Goal: Task Accomplishment & Management: Manage account settings

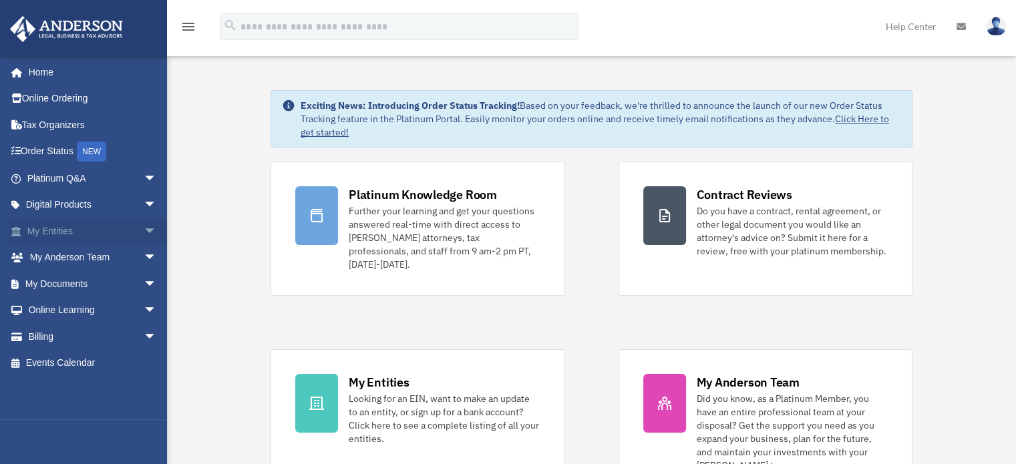
click at [66, 230] on link "My Entities arrow_drop_down" at bounding box center [93, 231] width 168 height 27
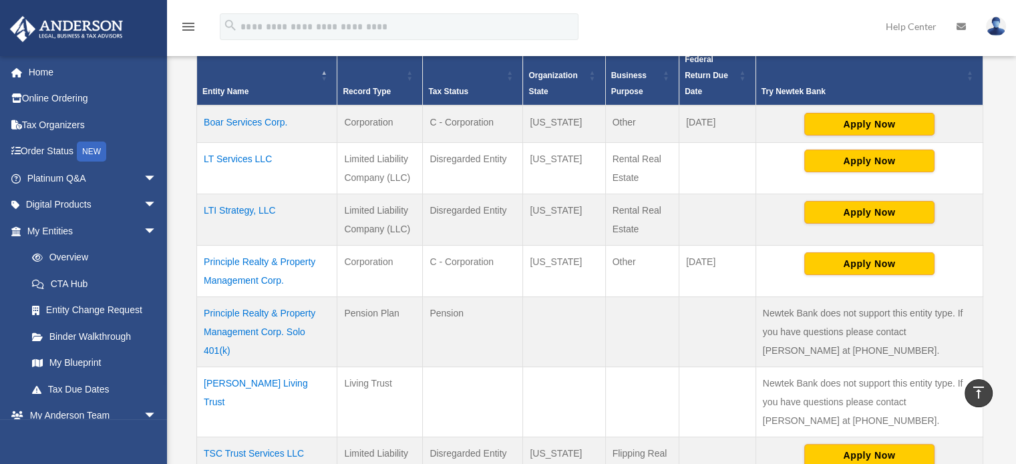
scroll to position [294, 0]
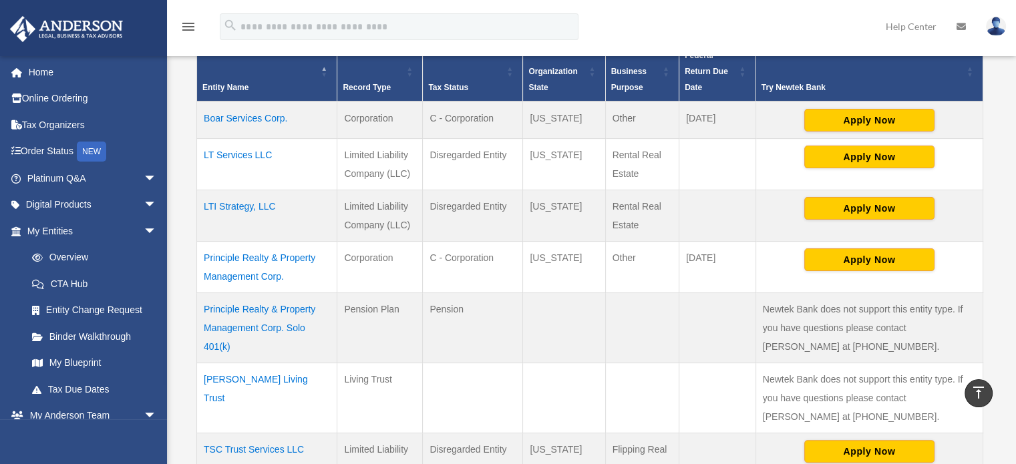
click at [187, 351] on div "Entities, Trusts, and Deeds Active Entities Inactive Entities Active Trusts Ina…" at bounding box center [589, 200] width 819 height 828
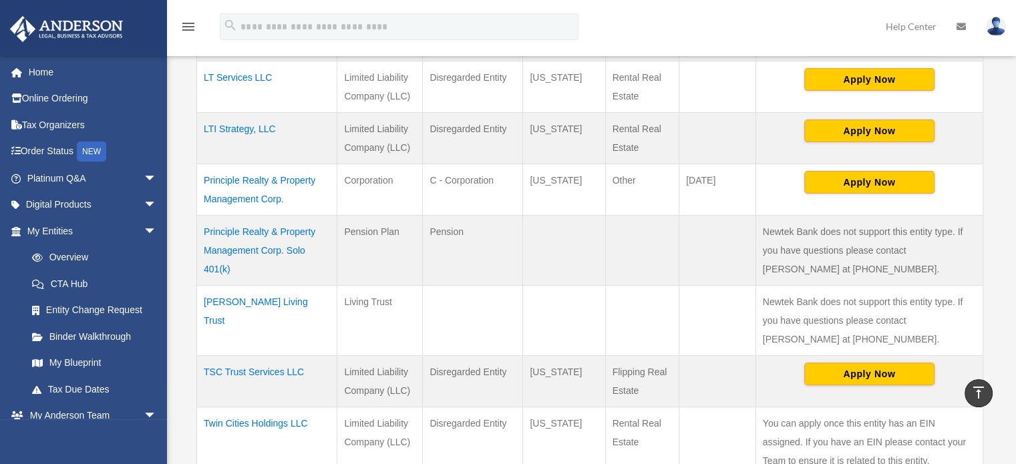
scroll to position [374, 0]
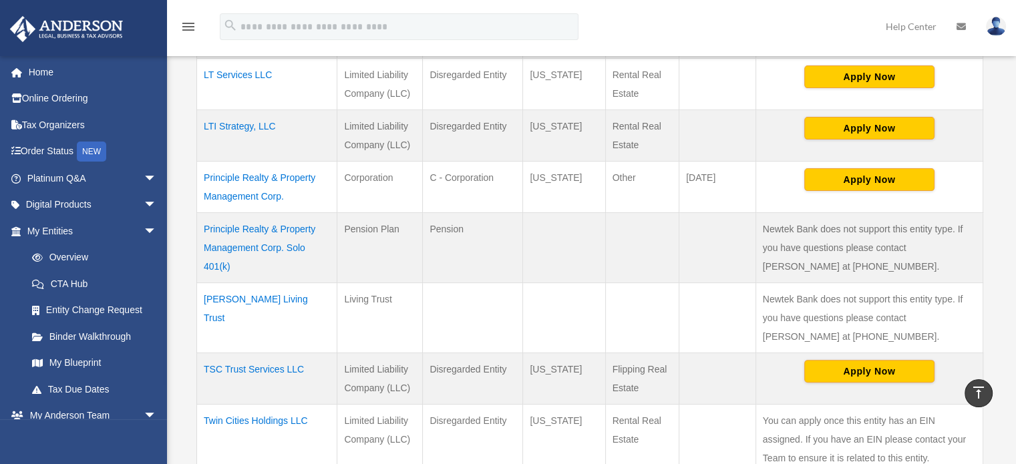
click at [219, 366] on td "TSC Trust Services LLC" at bounding box center [267, 378] width 140 height 51
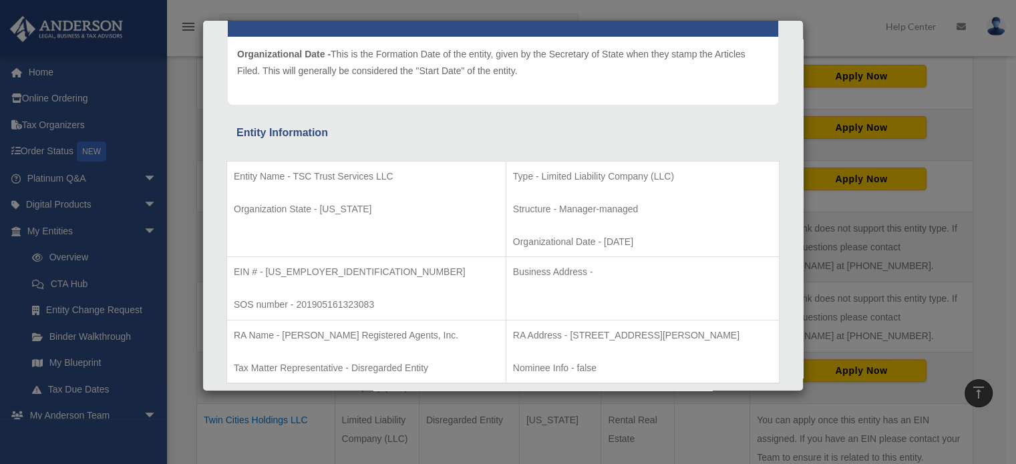
scroll to position [0, 0]
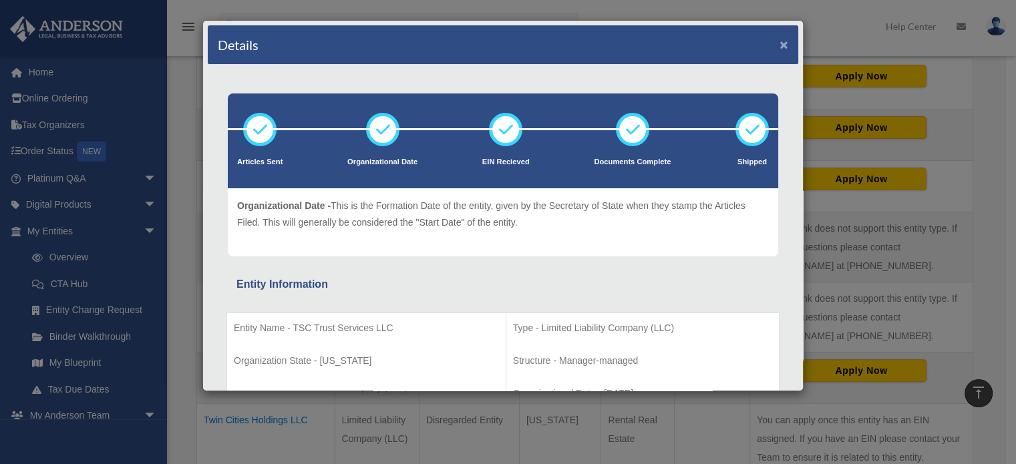
click at [779, 38] on button "×" at bounding box center [783, 44] width 9 height 14
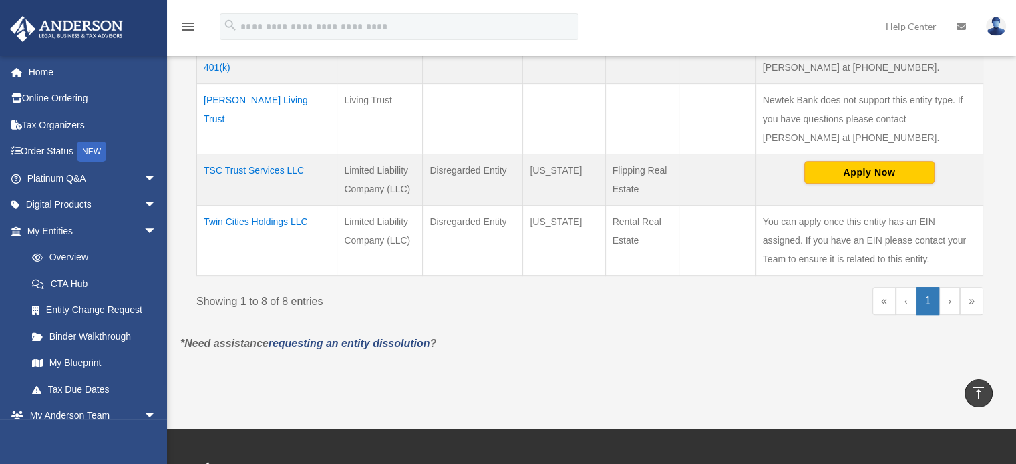
scroll to position [582, 0]
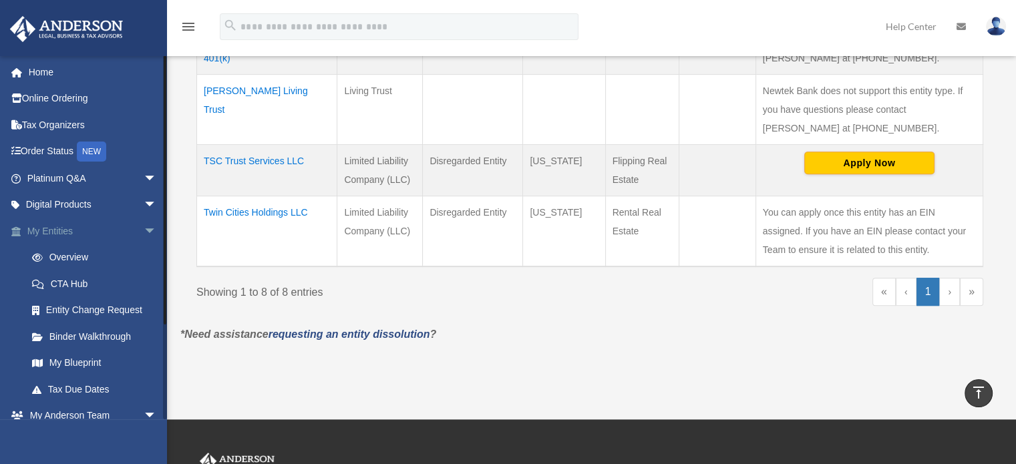
click at [65, 223] on link "My Entities arrow_drop_down" at bounding box center [93, 231] width 168 height 27
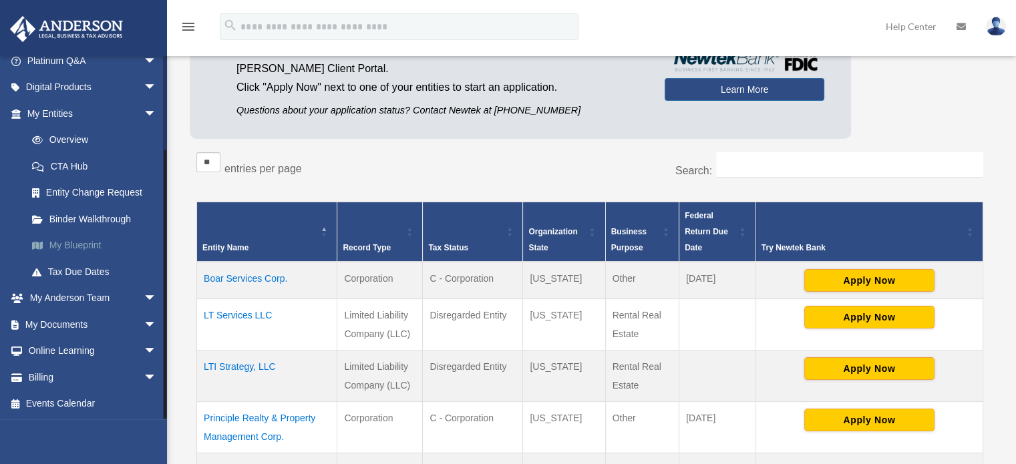
scroll to position [118, 0]
drag, startPoint x: 166, startPoint y: 140, endPoint x: 158, endPoint y: 260, distance: 120.5
click at [158, 260] on div "customercare@prpmcorp.com Sign Out customercare@prpmcorp.com Home Online Orderi…" at bounding box center [83, 237] width 167 height 364
click at [48, 373] on link "Billing arrow_drop_down" at bounding box center [93, 377] width 168 height 27
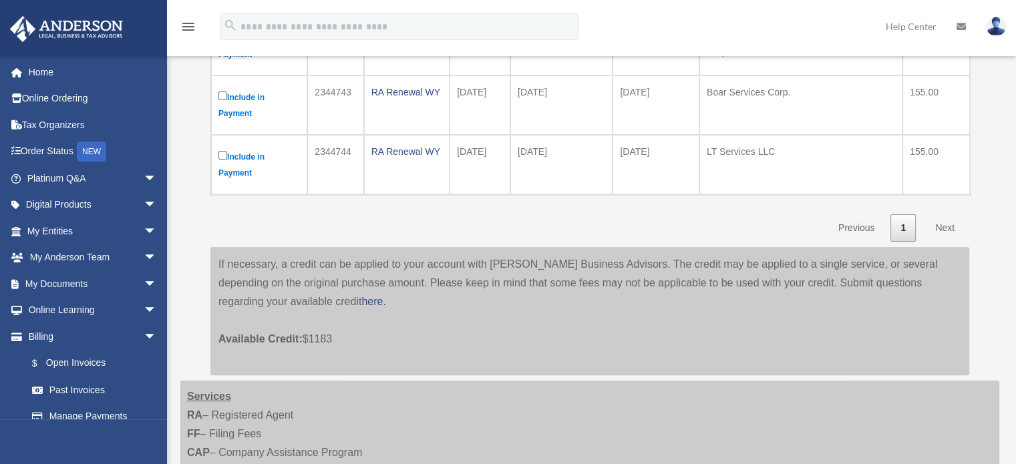
scroll to position [314, 0]
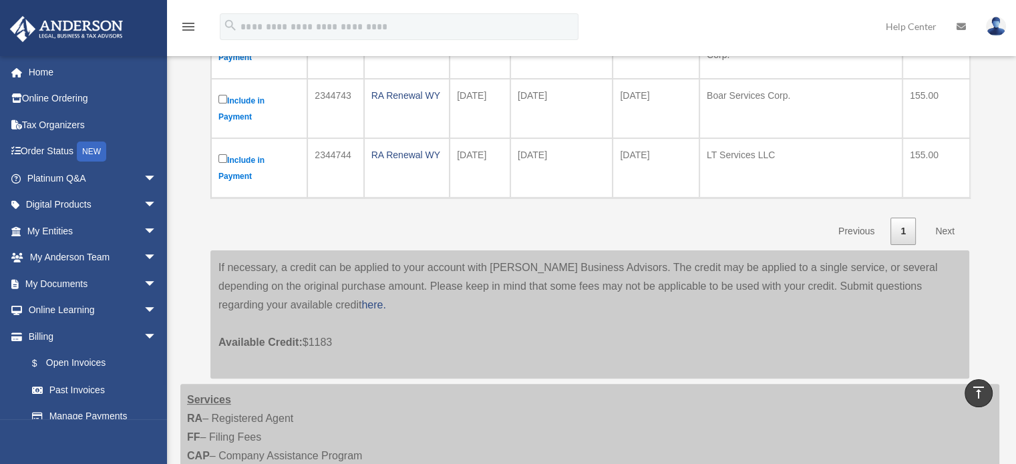
click at [946, 224] on link "Next" at bounding box center [944, 231] width 39 height 27
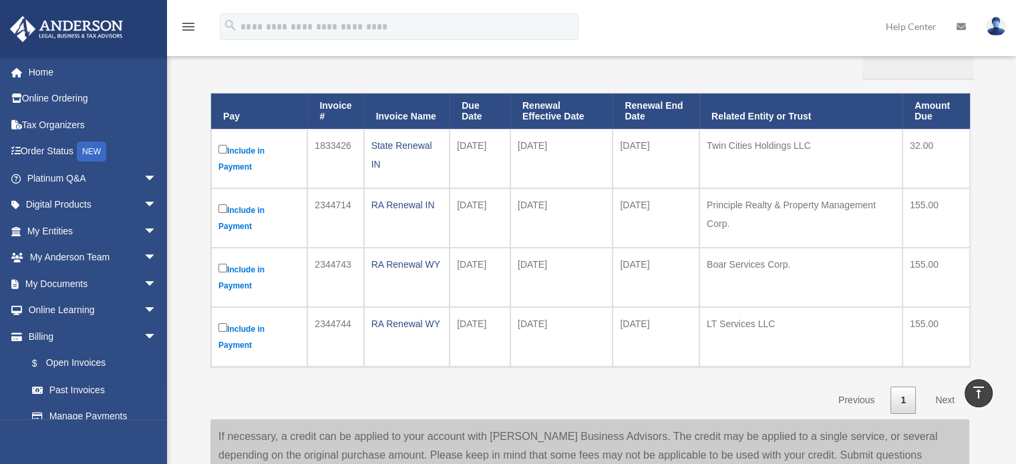
scroll to position [125, 0]
